Goal: Find specific page/section

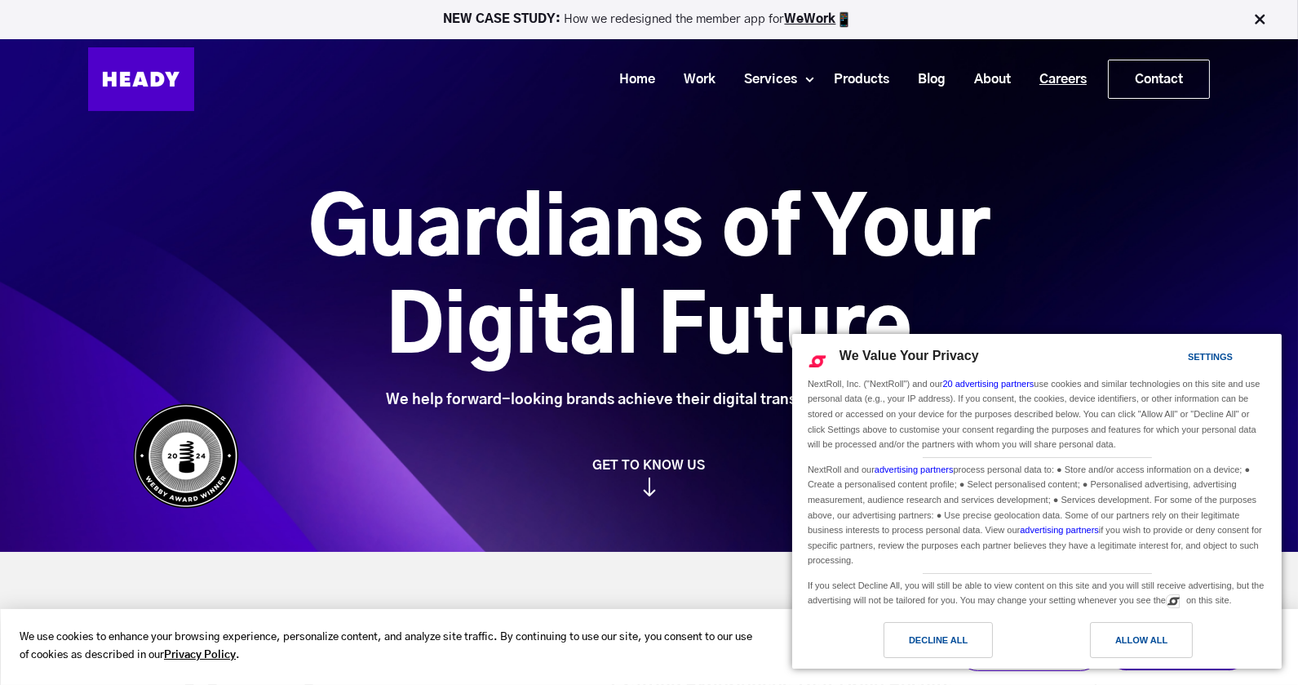
click at [1045, 73] on link "Careers" at bounding box center [1057, 79] width 76 height 30
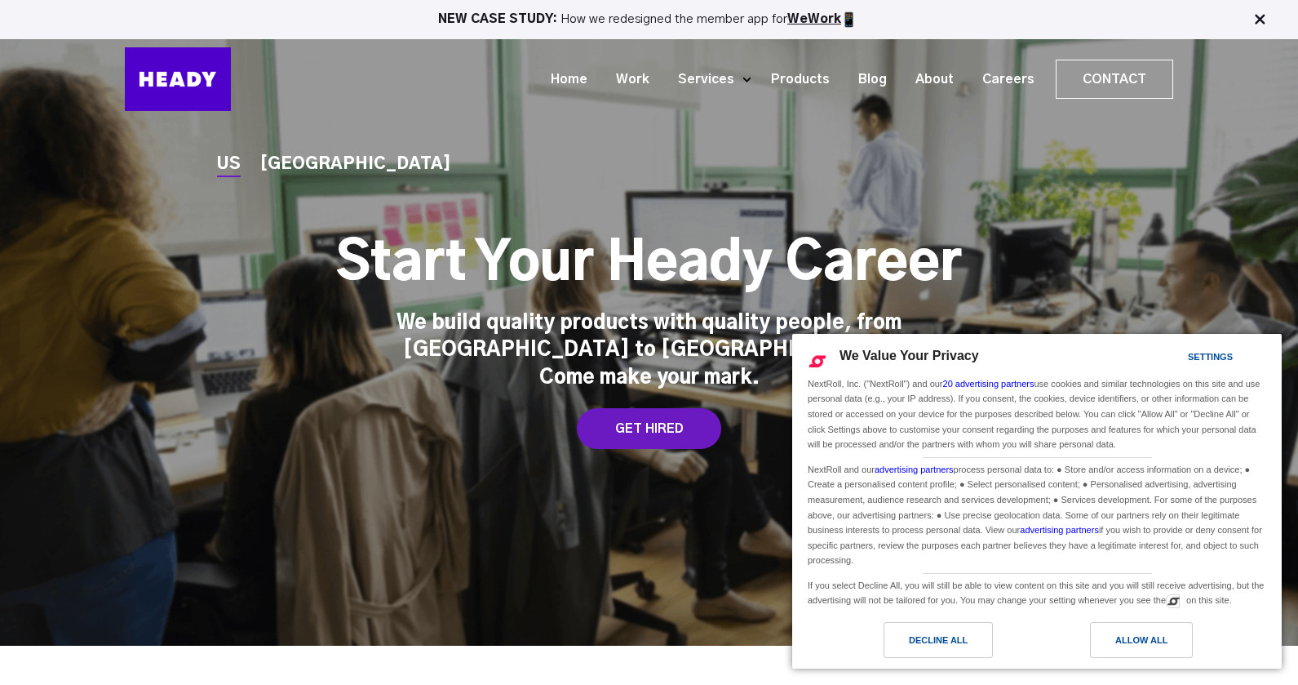
scroll to position [207, 0]
